Goal: Manage account settings

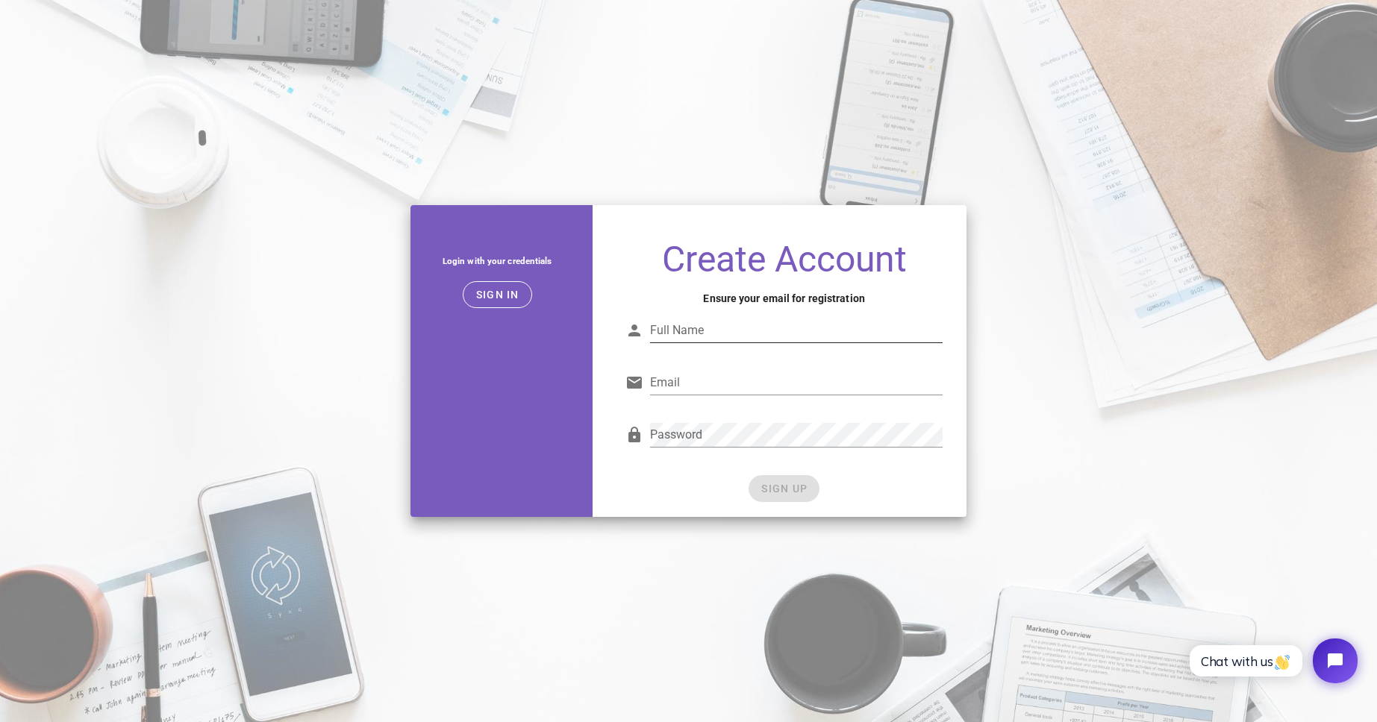
click at [798, 325] on input "Full Name" at bounding box center [796, 331] width 293 height 24
click at [513, 299] on span "Sign in" at bounding box center [497, 295] width 44 height 12
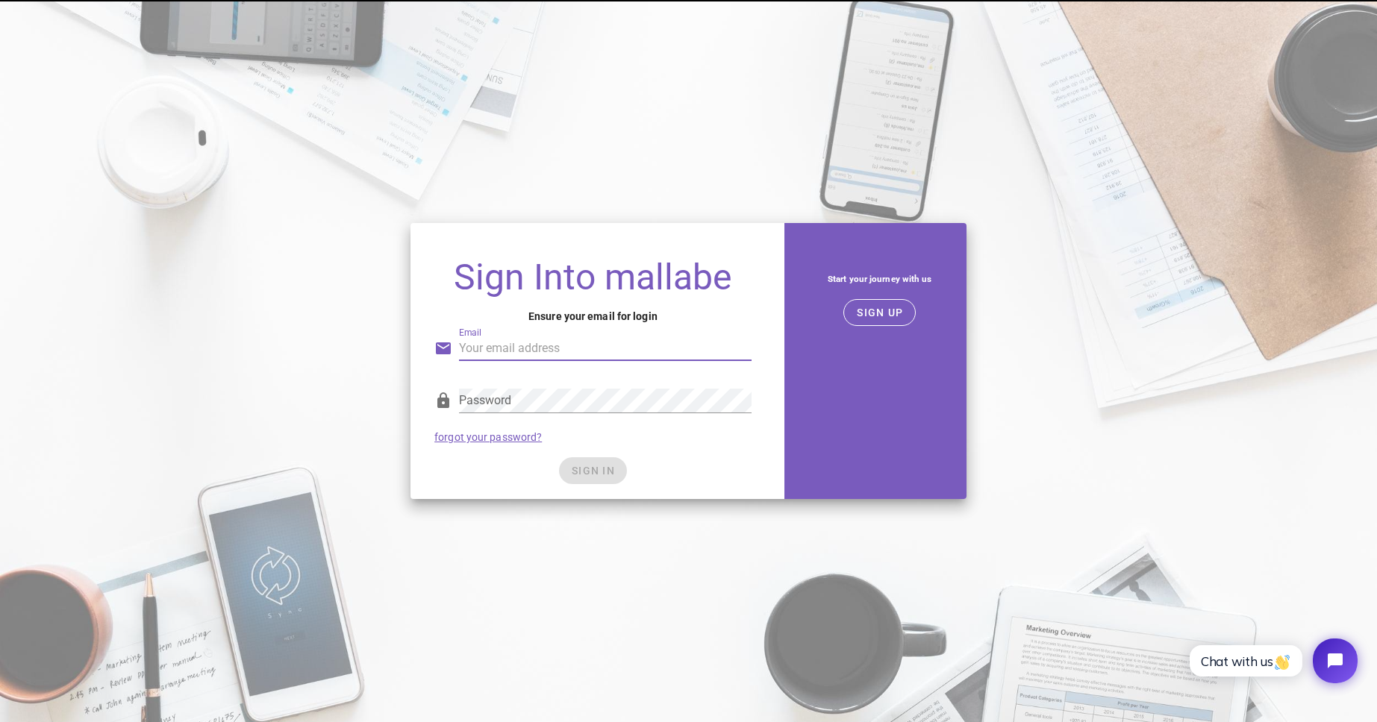
click at [699, 344] on input "Email" at bounding box center [605, 349] width 293 height 24
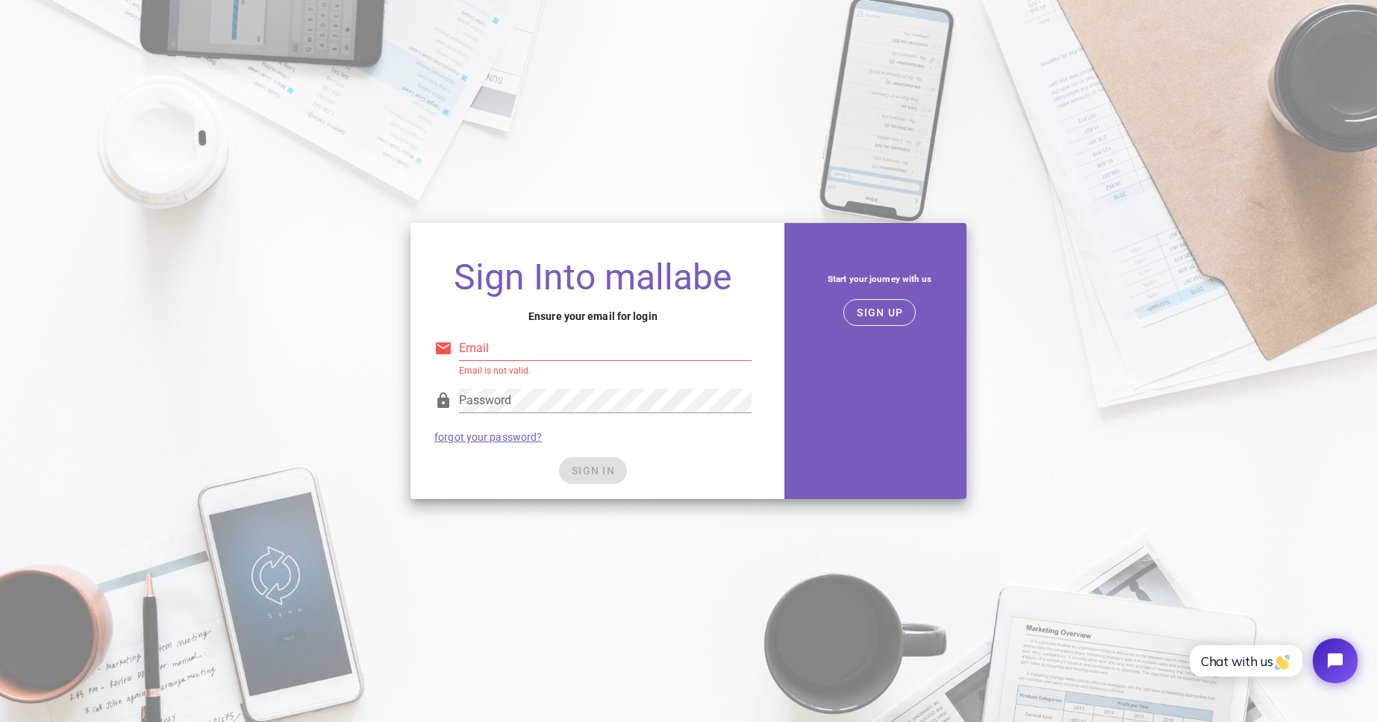
type input "[EMAIL_ADDRESS][DOMAIN_NAME]"
click at [661, 343] on input "[EMAIL_ADDRESS][DOMAIN_NAME]" at bounding box center [605, 349] width 293 height 24
click at [600, 471] on span "SIGN IN" at bounding box center [593, 471] width 44 height 12
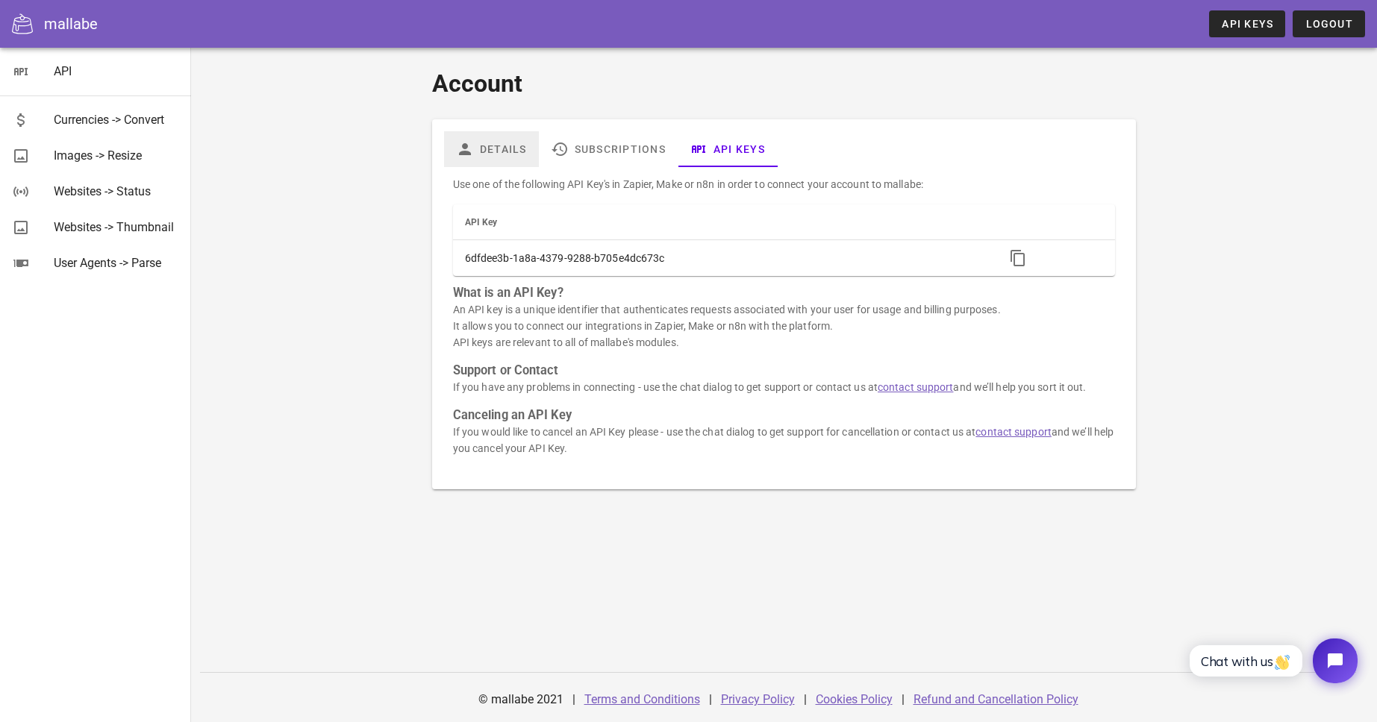
click at [502, 151] on link "Details" at bounding box center [491, 149] width 95 height 36
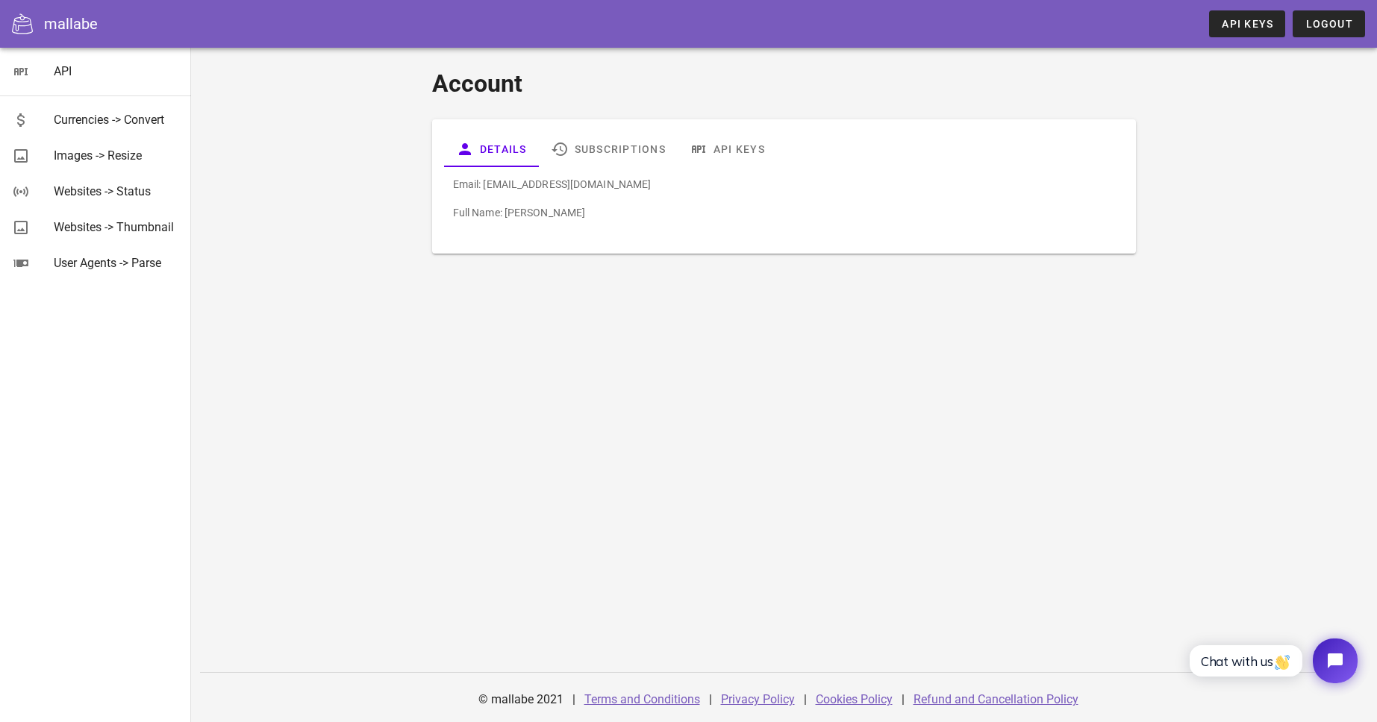
click at [478, 213] on p "Full Name: [PERSON_NAME]" at bounding box center [784, 212] width 662 height 16
click at [544, 212] on p "Full Name: [PERSON_NAME]" at bounding box center [784, 212] width 662 height 16
click at [610, 149] on link "Subscriptions" at bounding box center [608, 149] width 139 height 36
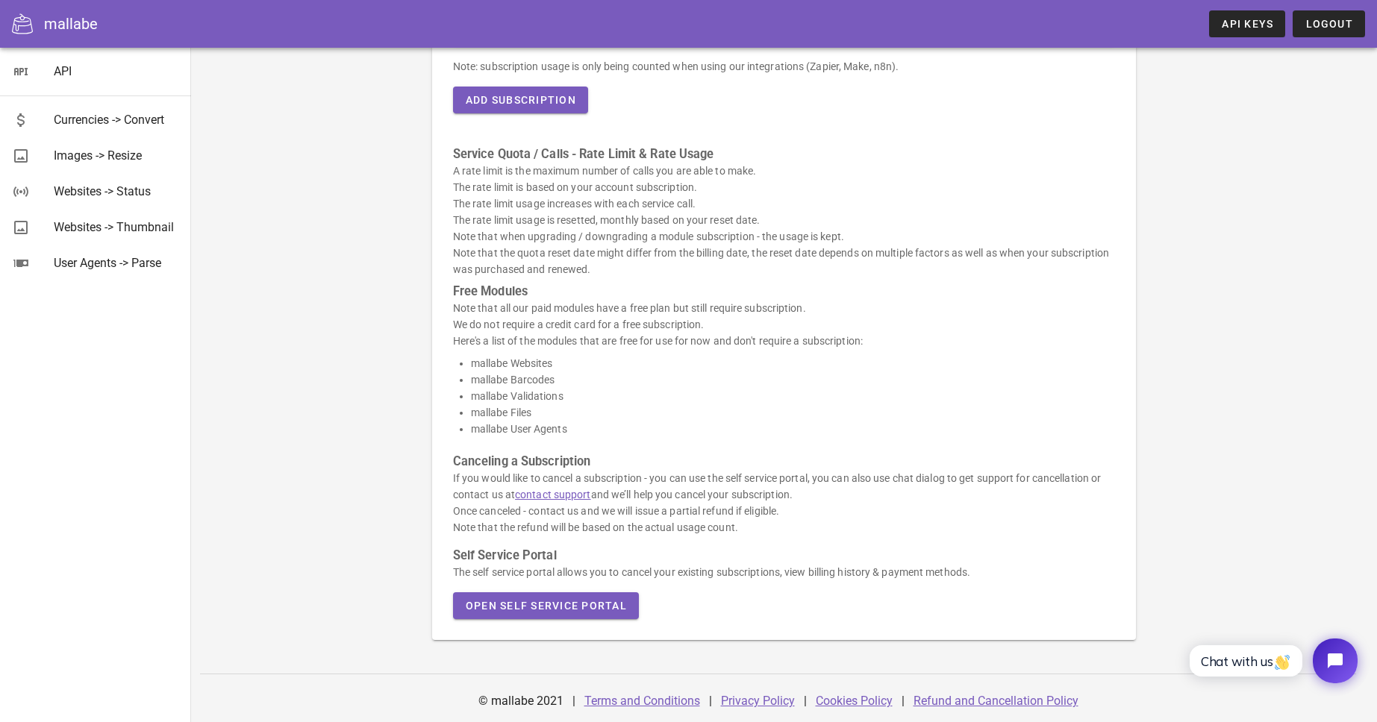
scroll to position [231, 0]
click at [599, 599] on span "Open Self Service Portal" at bounding box center [546, 605] width 162 height 12
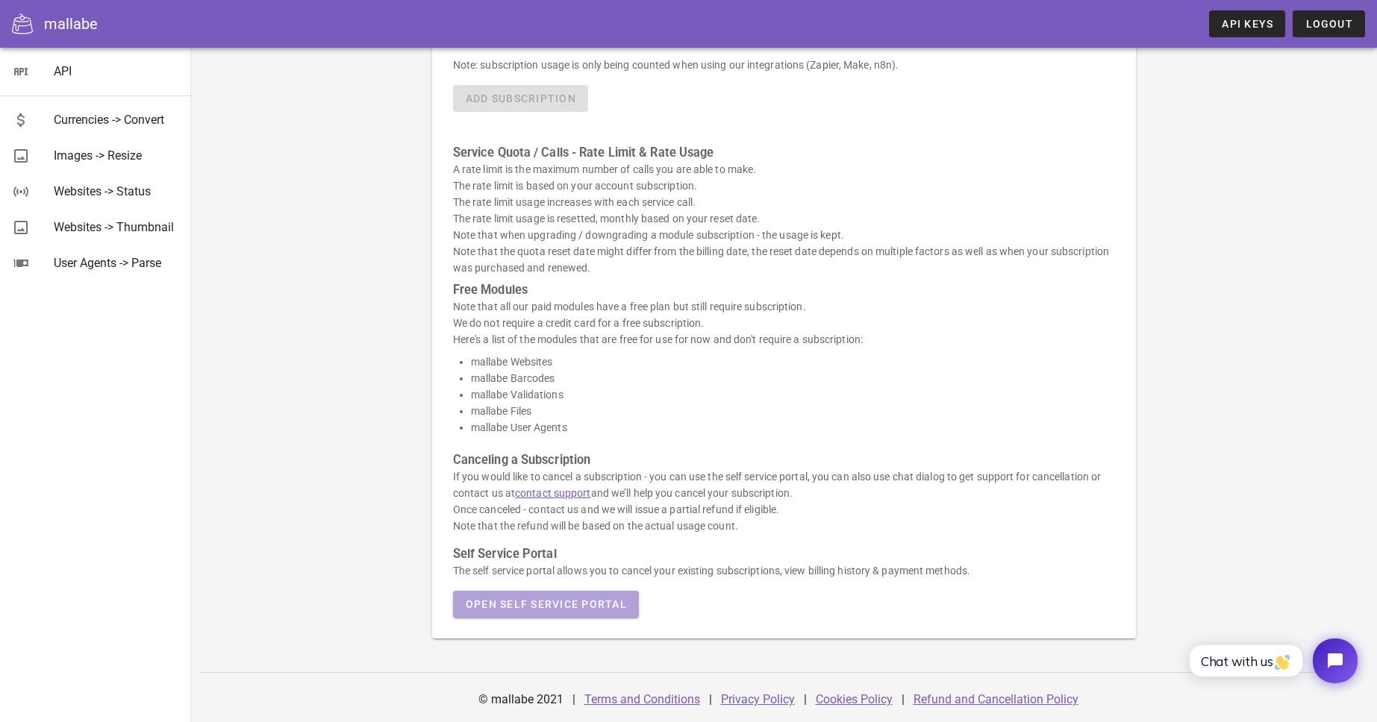
click at [608, 600] on span "Open Self Service Portal" at bounding box center [546, 605] width 162 height 12
click at [1332, 21] on span "Logout" at bounding box center [1329, 24] width 49 height 12
